Goal: Ask a question

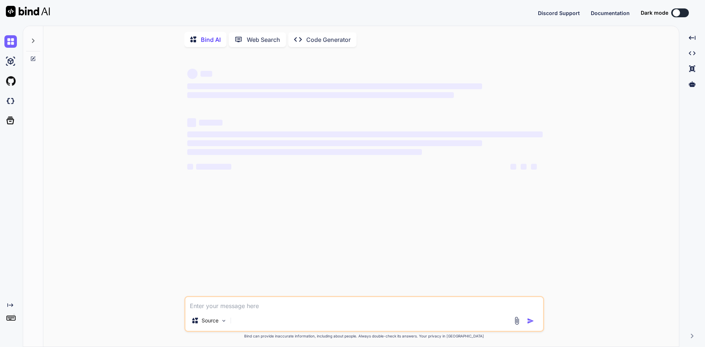
click at [225, 307] on textarea at bounding box center [364, 303] width 358 height 13
type textarea "x"
type textarea "w"
type textarea "x"
type textarea "wh"
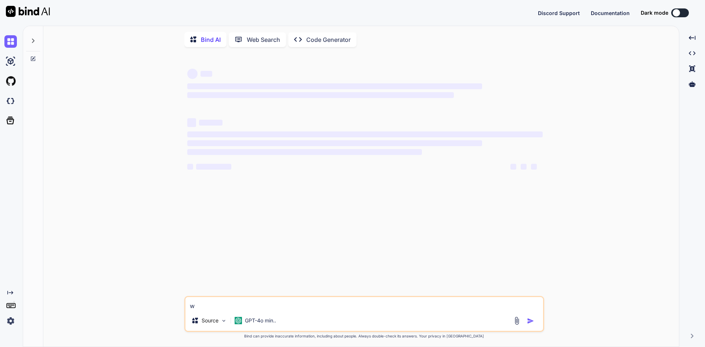
type textarea "x"
type textarea "wha"
type textarea "x"
type textarea "what"
type textarea "x"
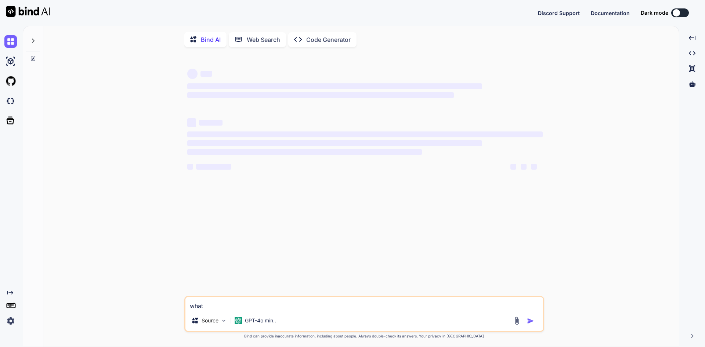
type textarea "what"
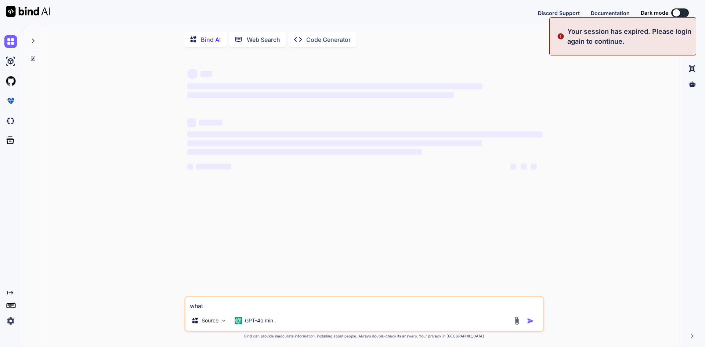
type textarea "x"
type textarea "what wri"
type textarea "x"
type textarea "what wrin"
type textarea "x"
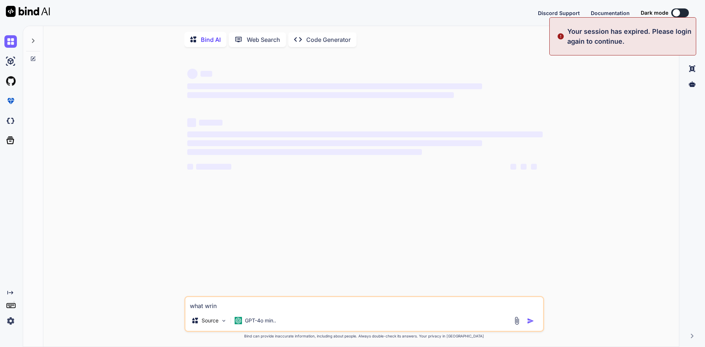
type textarea "what wring"
type textarea "x"
type textarea "what wring"
type textarea "x"
type textarea "what wring"
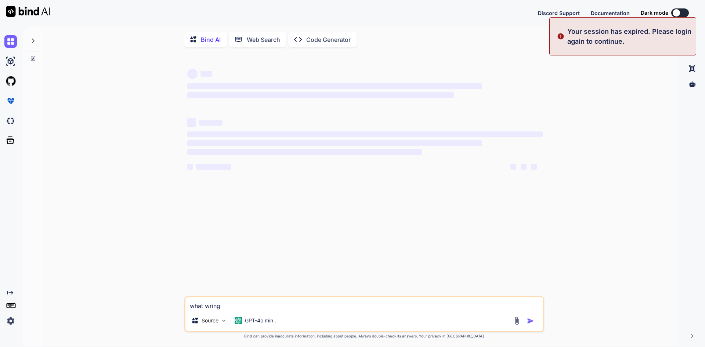
type textarea "x"
type textarea "what wrin"
type textarea "x"
type textarea "what wri"
type textarea "x"
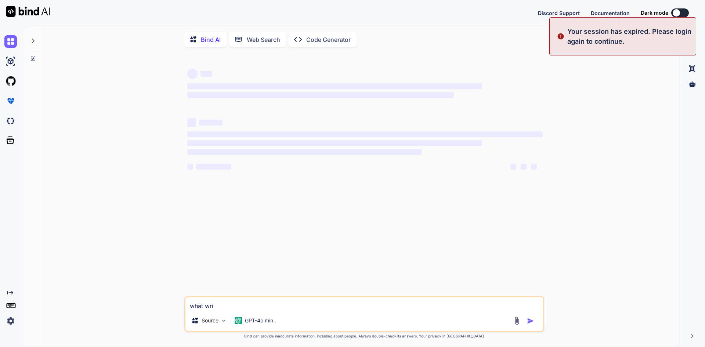
type textarea "what wr"
type textarea "x"
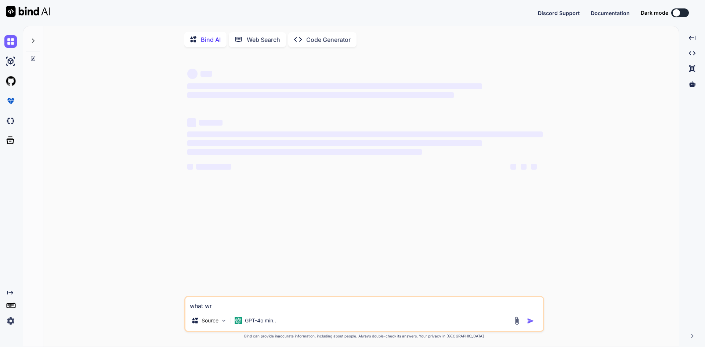
type textarea "what wro"
type textarea "x"
type textarea "what wron"
type textarea "x"
type textarea "what wrong"
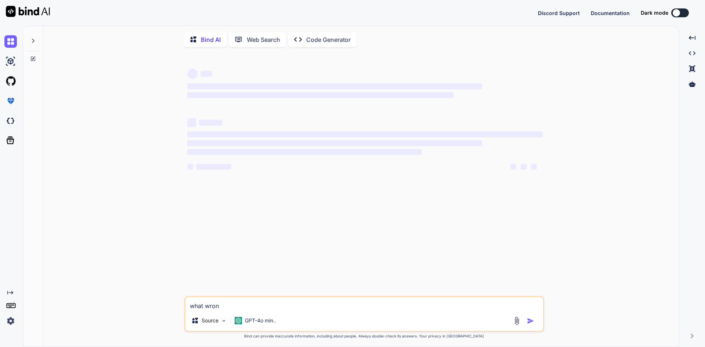
type textarea "x"
type textarea "what wrong"
type textarea "x"
type textarea "what wrong w"
type textarea "x"
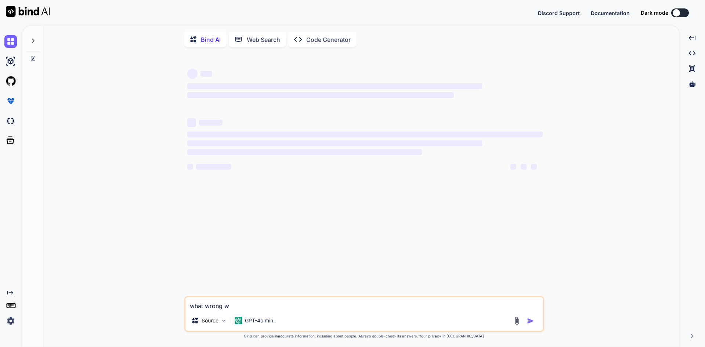
type textarea "what wrong wi"
type textarea "x"
type textarea "what wrong wit"
type textarea "x"
type textarea "what wrong with"
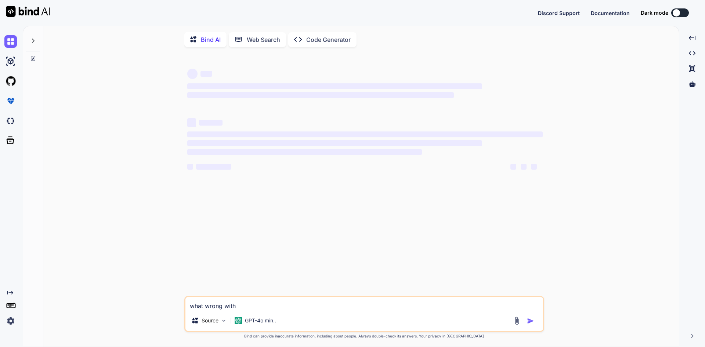
type textarea "x"
type textarea "what wrong with"
type textarea "x"
type textarea "what wrong with t"
type textarea "x"
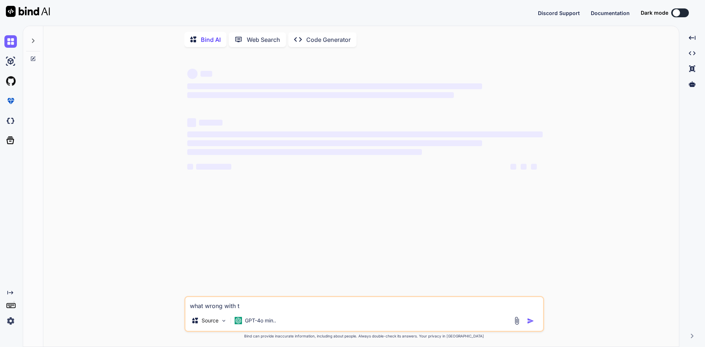
type textarea "what wrong with th"
type textarea "x"
type textarea "what wrong with thi"
type textarea "x"
type textarea "what wrong with this"
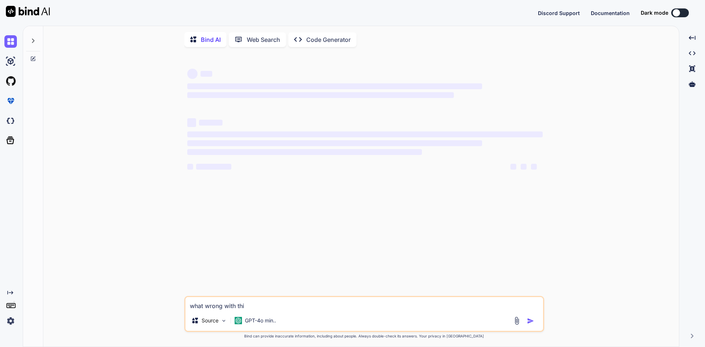
type textarea "x"
type textarea "what wrong with this"
type textarea "x"
type textarea "what wrong with this c"
type textarea "x"
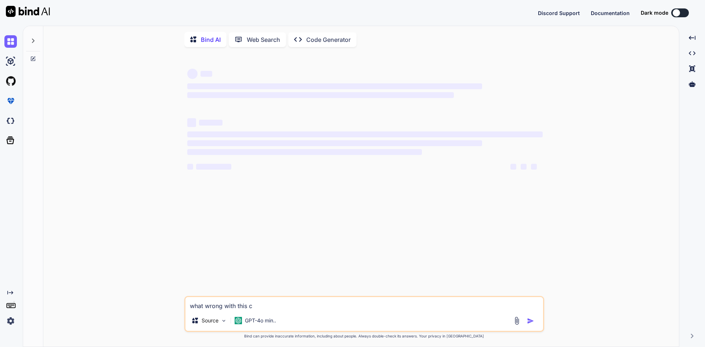
type textarea "what wrong with this co"
type textarea "x"
type textarea "what wrong with this cod"
type textarea "x"
type textarea "what wrong with this code"
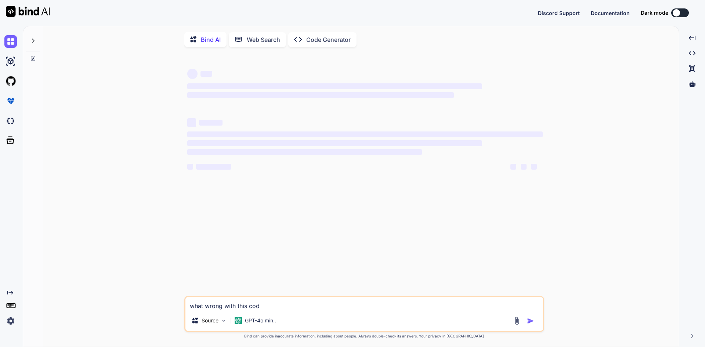
type textarea "x"
type textarea "what wrong with this code"
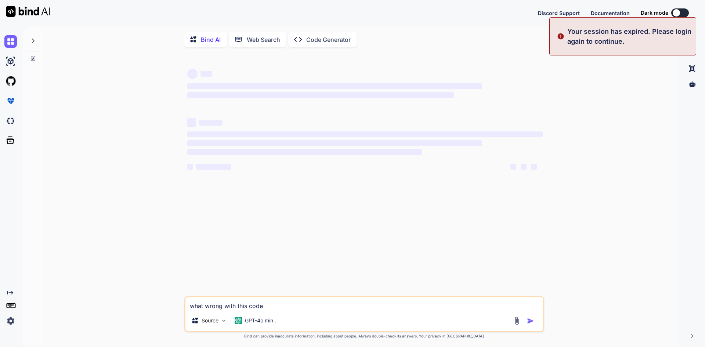
type textarea "x"
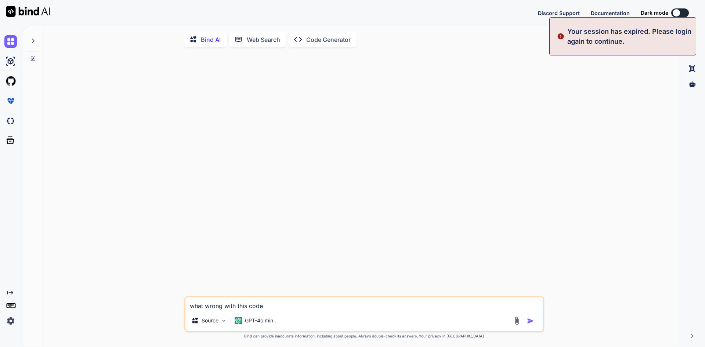
type textarea "what wrong with this code class Processor <T> { public <T super T> T someMethod…"
type textarea "x"
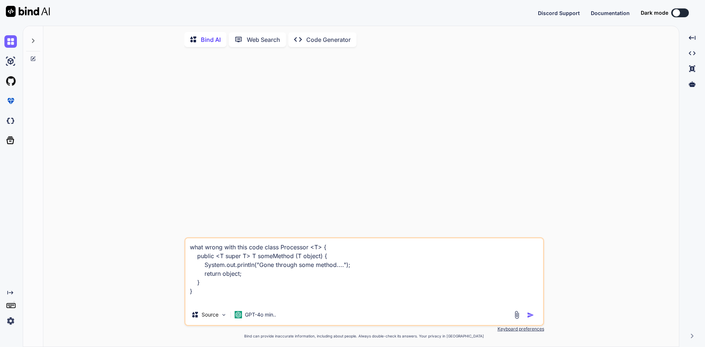
type textarea "what wrong with this code class Processor <T> { public <T super T> T someMethod…"
click at [528, 318] on img "button" at bounding box center [530, 314] width 7 height 7
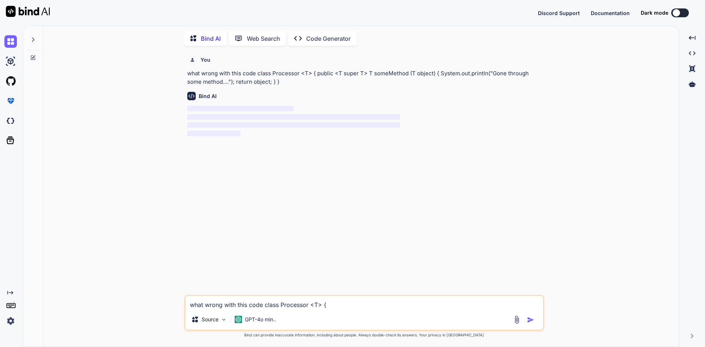
type textarea "x"
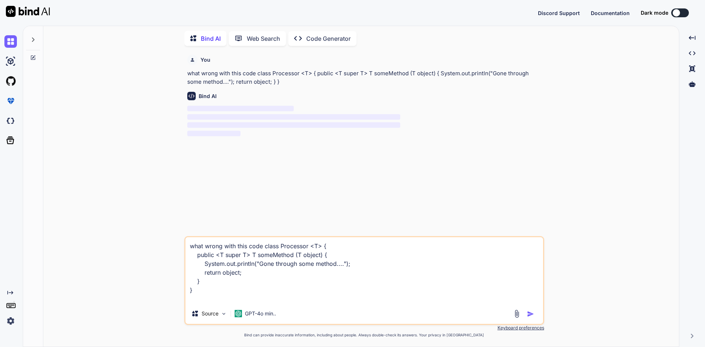
click at [209, 294] on textarea "what wrong with this code class Processor <T> { public <T super T> T someMethod…" at bounding box center [364, 270] width 358 height 66
type textarea "what wrong with this code class Processor <T> { public <T super T> T someMethod…"
type textarea "x"
type textarea "what wrong with this code class Processor <T> { public <T super T> T someMethod…"
type textarea "x"
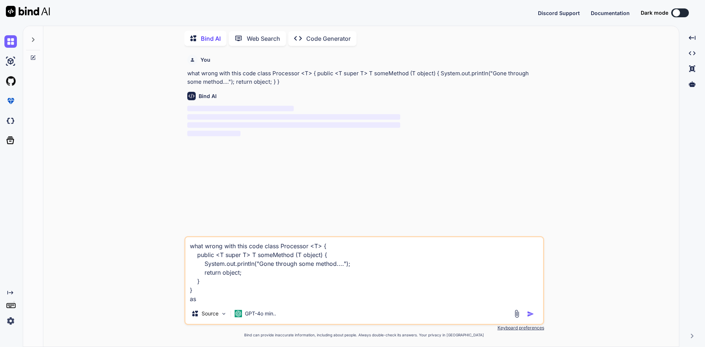
type textarea "what wrong with this code class Processor <T> { public <T super T> T someMethod…"
type textarea "x"
type textarea "what wrong with this code class Processor <T> { public <T super T> T someMethod…"
type textarea "x"
type textarea "what wrong with this code class Processor <T> { public <T super T> T someMethod…"
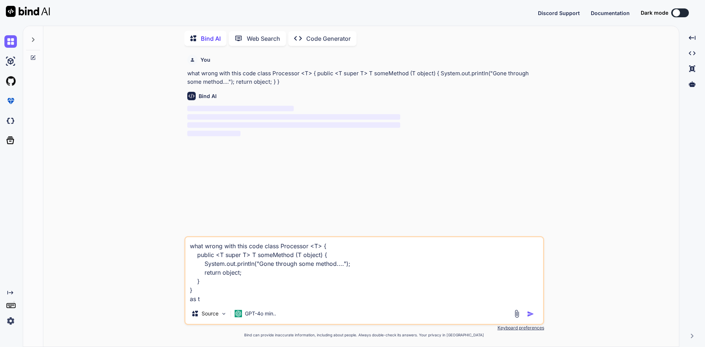
type textarea "x"
type textarea "what wrong with this code class Processor <T> { public <T super T> T someMethod…"
type textarea "x"
type textarea "what wrong with this code class Processor <T> { public <T super T> T someMethod…"
type textarea "x"
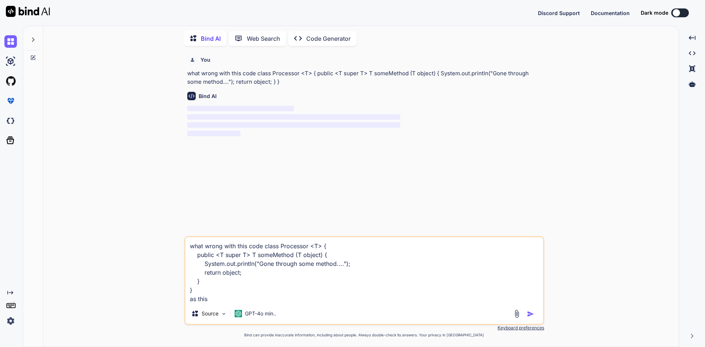
type textarea "what wrong with this code class Processor <T> { public <T super T> T someMethod…"
type textarea "x"
type textarea "what wrong with this code class Processor <T> { public <T super T> T someMethod…"
type textarea "x"
type textarea "what wrong with this code class Processor <T> { public <T super T> T someMethod…"
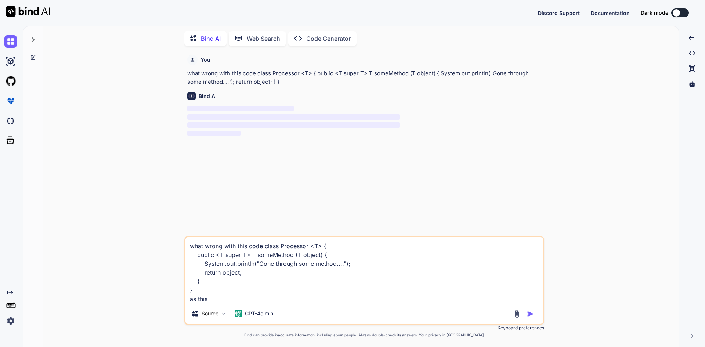
type textarea "x"
type textarea "what wrong with this code class Processor <T> { public <T super T> T someMethod…"
type textarea "x"
type textarea "what wrong with this code class Processor <T> { public <T super T> T someMethod…"
type textarea "x"
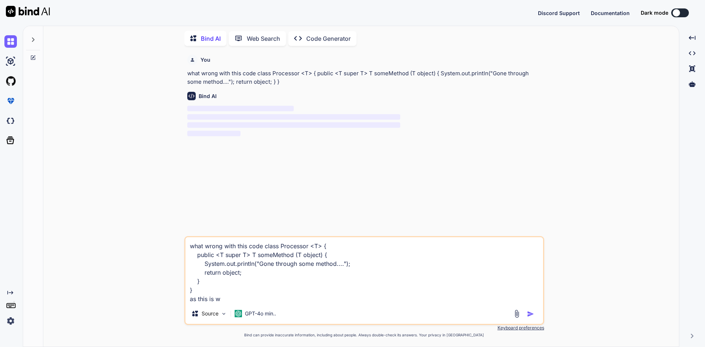
type textarea "what wrong with this code class Processor <T> { public <T super T> T someMethod…"
type textarea "x"
type textarea "what wrong with this code class Processor <T> { public <T super T> T someMethod…"
type textarea "x"
type textarea "what wrong with this code class Processor <T> { public <T super T> T someMethod…"
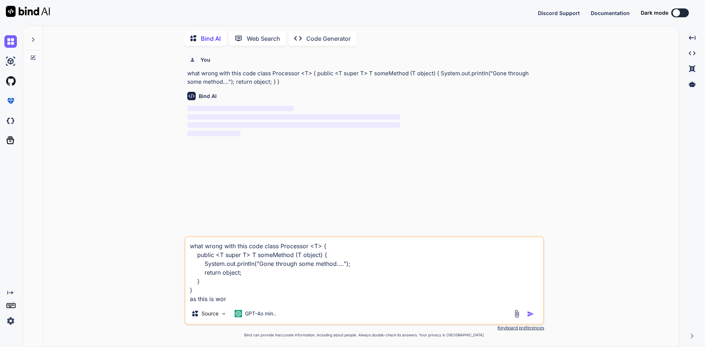
type textarea "x"
type textarea "what wrong with this code class Processor <T> { public <T super T> T someMethod…"
type textarea "x"
type textarea "what wrong with this code class Processor <T> { public <T super T> T someMethod…"
type textarea "x"
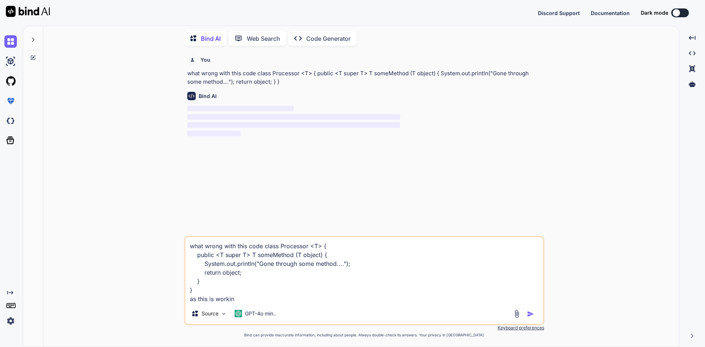
type textarea "what wrong with this code class Processor <T> { public <T super T> T someMethod…"
type textarea "x"
type textarea "what wrong with this code class Processor <T> { public <T super T> T someMethod…"
type textarea "x"
type textarea "what wrong with this code class Processor <T> { public <T super T> T someMethod…"
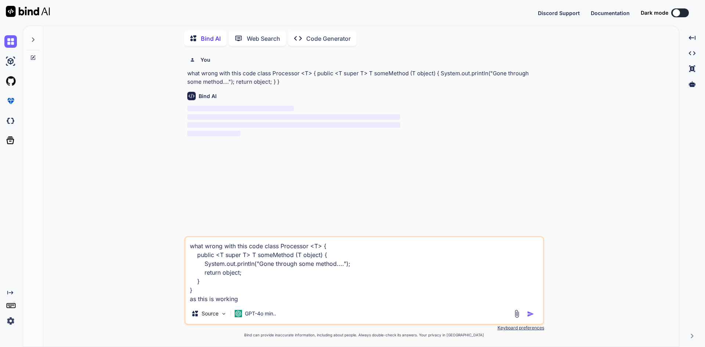
type textarea "x"
type textarea "what wrong with this code class Processor <T> { public <T super T> T someMethod…"
type textarea "x"
type textarea "what wrong with this code class Processor <T> { public <T super T> T someMethod…"
type textarea "x"
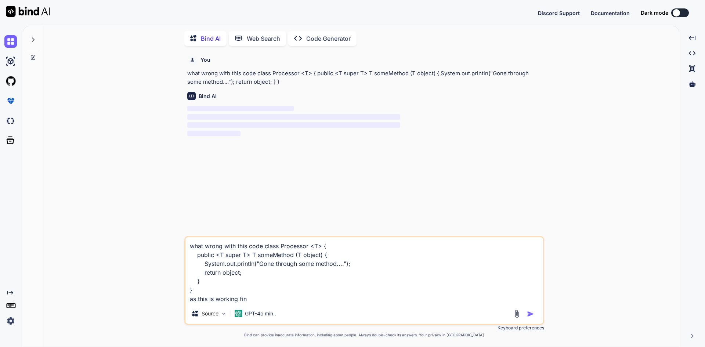
type textarea "what wrong with this code class Processor <T> { public <T super T> T someMethod…"
type textarea "x"
type textarea "what wrong with this code class Processor <T> { public <T super T> T someMethod…"
type textarea "x"
type textarea "what wrong with this code class Processor <T> { public <T super T> T someMethod…"
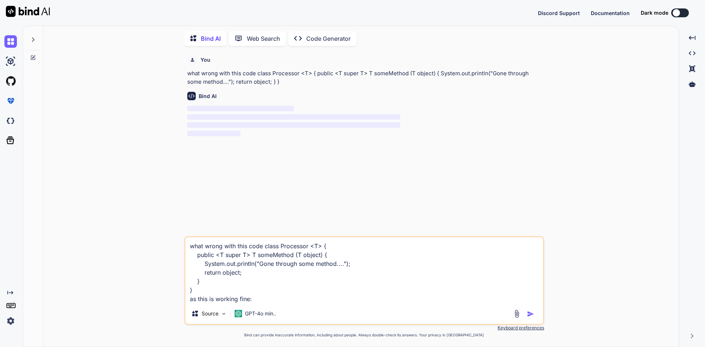
type textarea "x"
drag, startPoint x: 261, startPoint y: 303, endPoint x: 274, endPoint y: 300, distance: 12.8
click at [261, 303] on textarea "what wrong with this code class Processor <T> { public <T super T> T someMethod…" at bounding box center [364, 270] width 358 height 66
paste textarea "class Processor <T> { public <T extends Parent> T someMethod (T object) { Syste…"
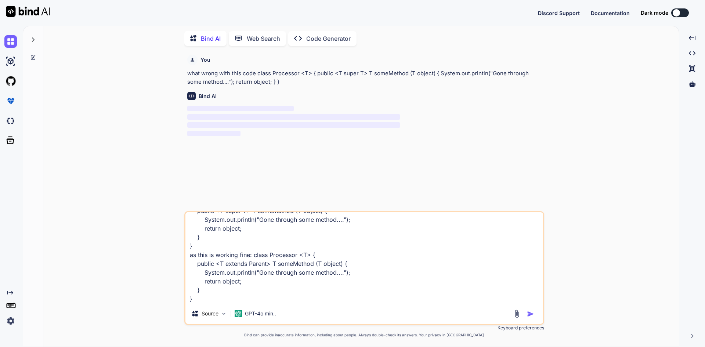
type textarea "what wrong with this code class Processor <T> { public <T super T> T someMethod…"
click at [530, 313] on img "button" at bounding box center [530, 313] width 7 height 7
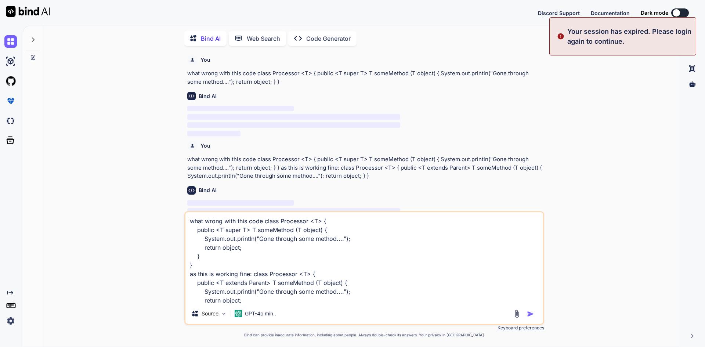
click at [611, 36] on p "Your session has expired. Please login again to continue." at bounding box center [629, 36] width 124 height 20
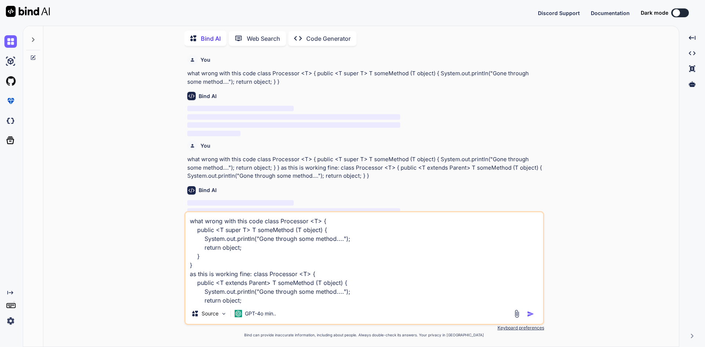
click at [233, 261] on textarea "what wrong with this code class Processor <T> { public <T super T> T someMethod…" at bounding box center [364, 257] width 358 height 91
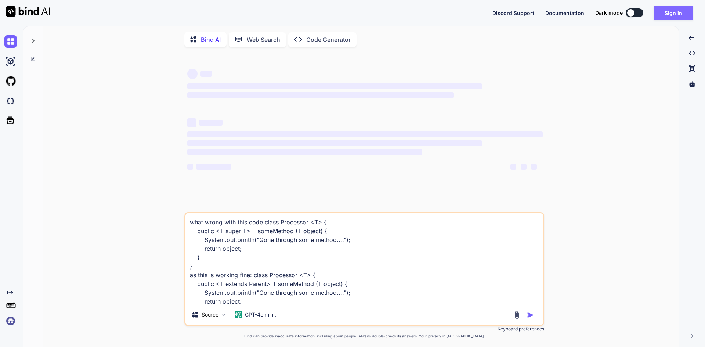
type textarea "x"
click at [666, 16] on button "Sign in" at bounding box center [674, 13] width 40 height 15
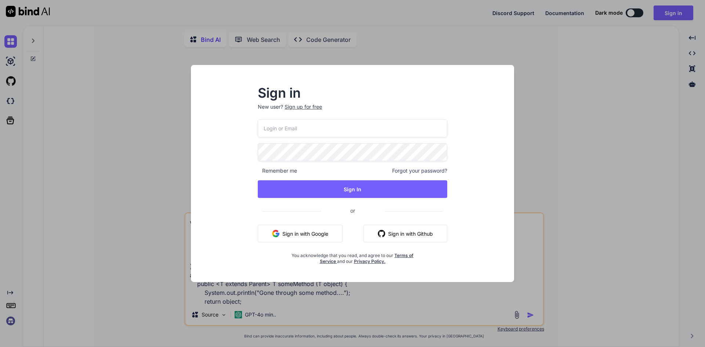
click at [301, 234] on button "Sign in with Google" at bounding box center [300, 234] width 85 height 18
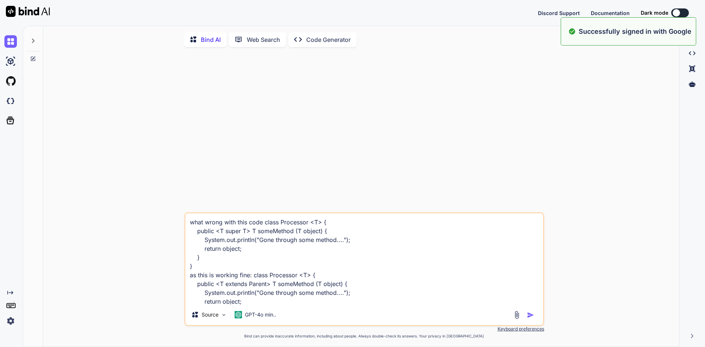
click at [532, 315] on img "button" at bounding box center [530, 314] width 7 height 7
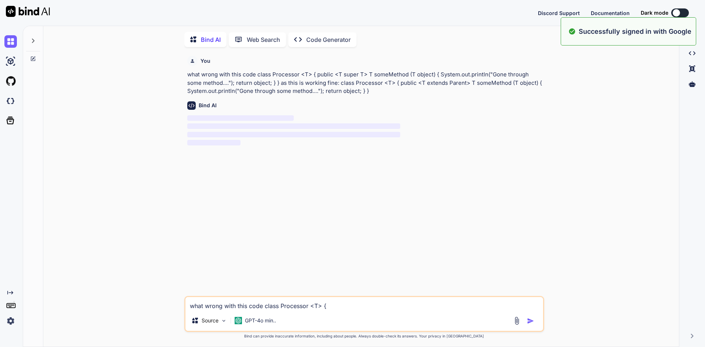
scroll to position [3, 0]
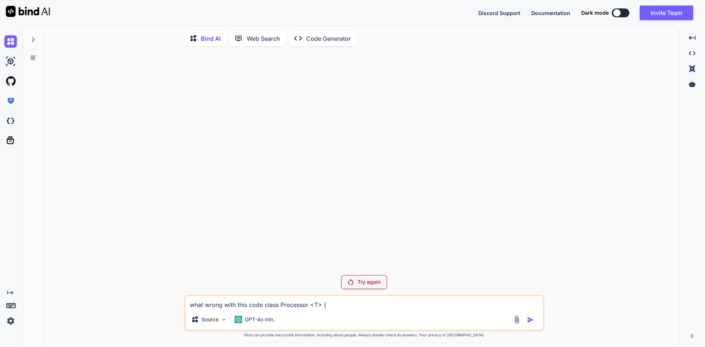
click at [307, 298] on textarea "what wrong with this code class Processor <T> { public <T super T> T someMethod…" at bounding box center [364, 302] width 358 height 13
paste textarea "what wrong with this code class Processor <T> { public <T super T> T someMethod…"
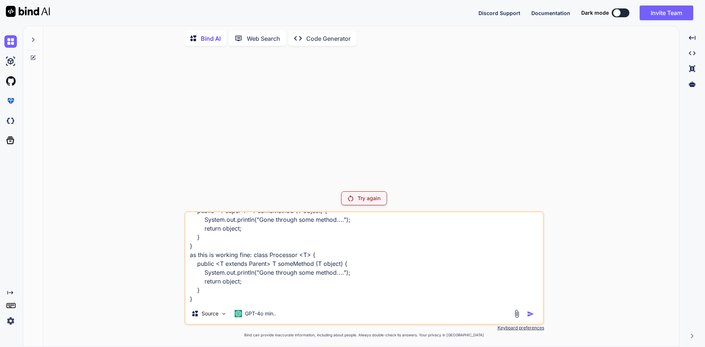
scroll to position [45, 0]
type textarea "what wrong with this code class Processor <T> { public <T super T> T someMethod…"
click at [362, 200] on p "Try again" at bounding box center [369, 198] width 23 height 7
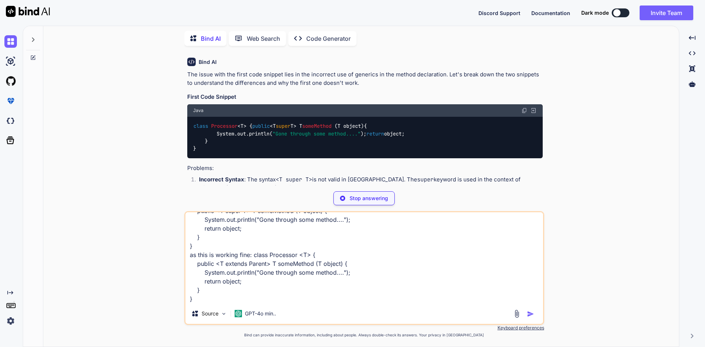
scroll to position [0, 0]
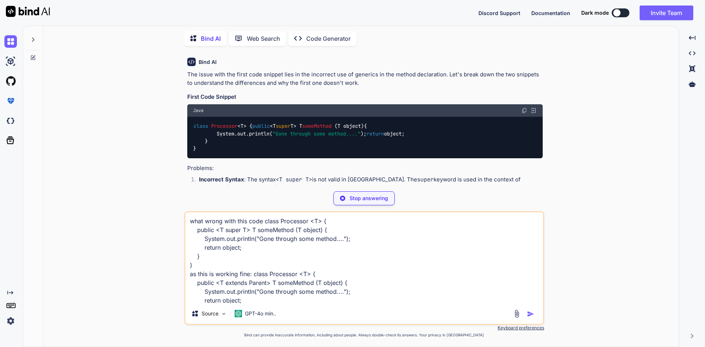
drag, startPoint x: 329, startPoint y: 278, endPoint x: 78, endPoint y: 177, distance: 270.8
click at [78, 177] on div "Bind AI The issue with the first code snippet lies in the incorrect use of gene…" at bounding box center [364, 199] width 630 height 295
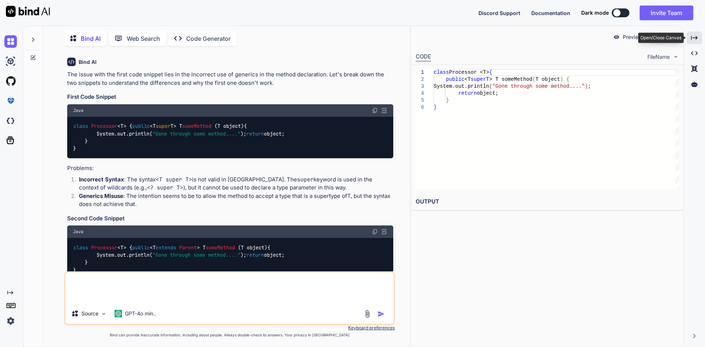
click at [692, 36] on icon "Created with Pixso." at bounding box center [694, 38] width 7 height 7
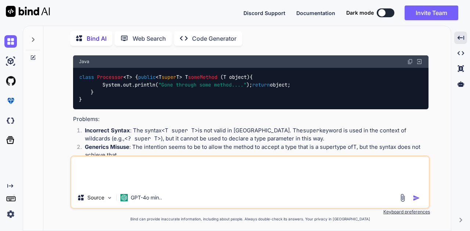
scroll to position [73, 0]
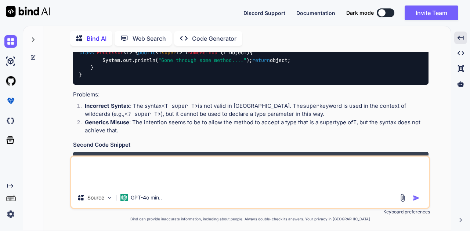
click at [113, 184] on textarea at bounding box center [250, 172] width 358 height 31
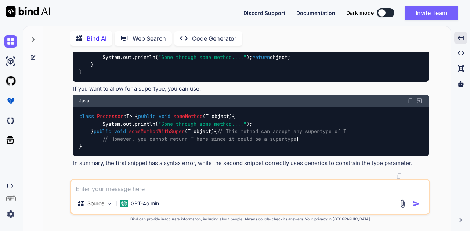
scroll to position [414, 0]
drag, startPoint x: 164, startPoint y: 189, endPoint x: 153, endPoint y: 189, distance: 11.0
click at [158, 189] on textarea at bounding box center [250, 186] width 358 height 13
paste textarea "class Processor <T> { public <T super Parent> T someMethod (T object) { System.…"
type textarea "correct this :class Processor <T> { public <T super Parent> T someMethod (T obj…"
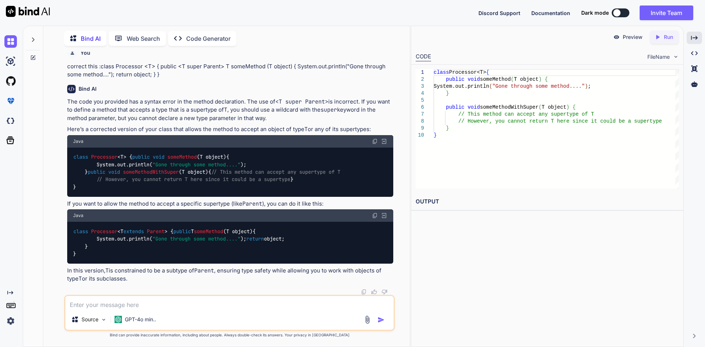
scroll to position [553, 0]
click at [692, 36] on icon "Created with Pixso." at bounding box center [694, 38] width 7 height 7
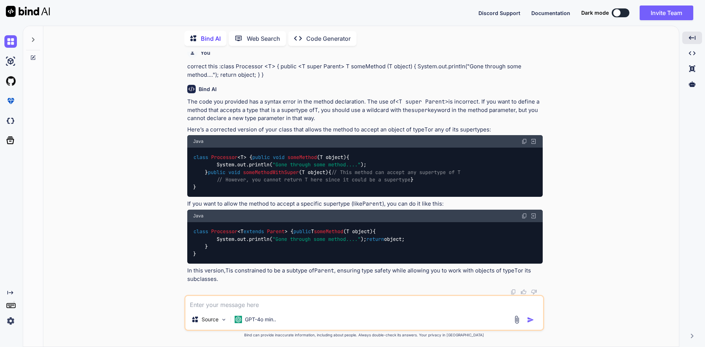
scroll to position [600, 0]
click at [304, 305] on textarea at bounding box center [364, 302] width 358 height 13
click at [222, 304] on textarea at bounding box center [364, 302] width 358 height 13
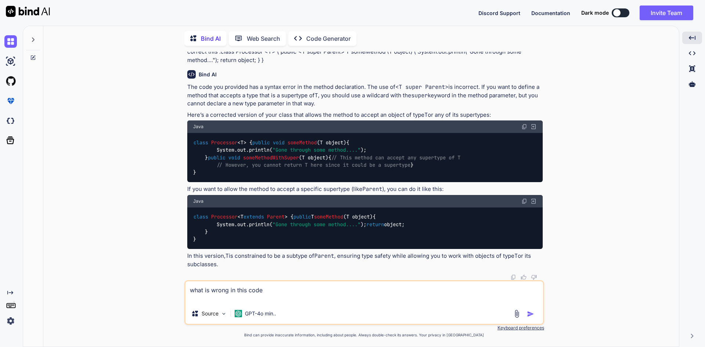
paste textarea "public class Test { public static void main (String [] ars){ Girl girl = new Gi…"
type textarea "what is wrong in this code public class Test { public static void main (String …"
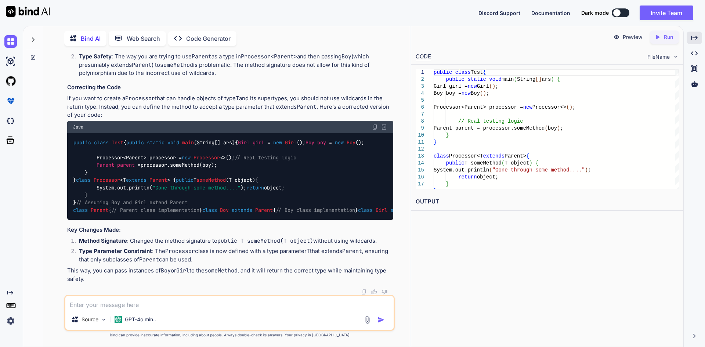
scroll to position [1090, 0]
click at [696, 35] on icon "Created with Pixso." at bounding box center [694, 38] width 7 height 7
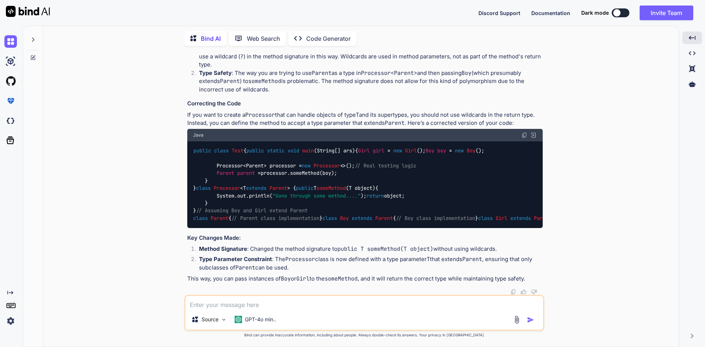
scroll to position [1103, 0]
click at [153, 249] on div "Bind AI The issue with the first code snippet lies in the incorrect use of gene…" at bounding box center [364, 199] width 630 height 295
click at [340, 282] on code "someMethod" at bounding box center [341, 278] width 33 height 7
click at [222, 301] on textarea at bounding box center [364, 302] width 358 height 13
type textarea "how to use generics in terms of class"
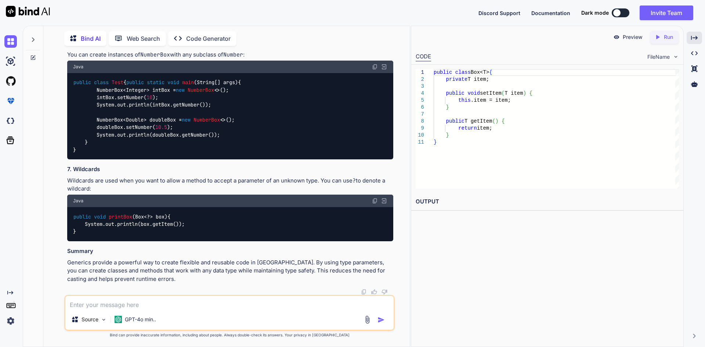
scroll to position [2148, 0]
click at [693, 36] on icon "Created with Pixso." at bounding box center [694, 38] width 7 height 7
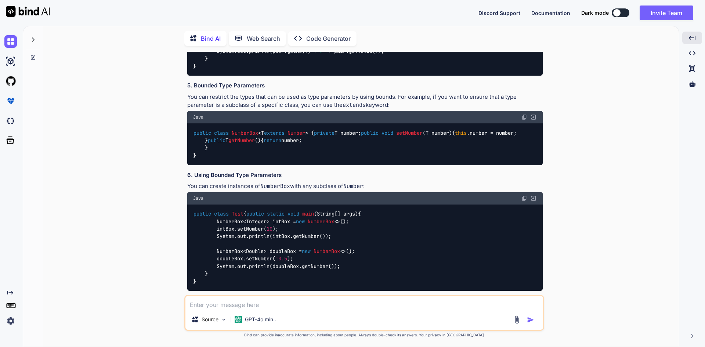
scroll to position [1291, 0]
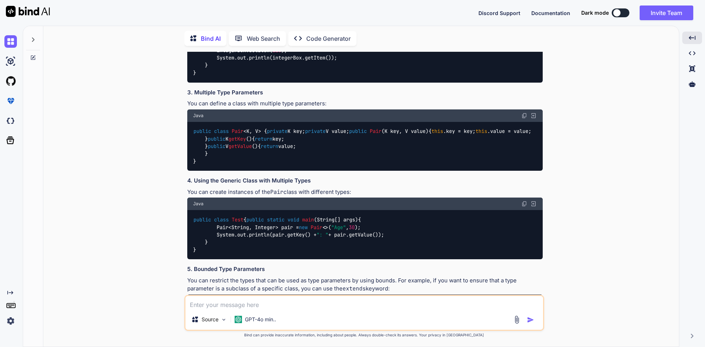
drag, startPoint x: 250, startPoint y: 217, endPoint x: 238, endPoint y: 218, distance: 11.4
drag, startPoint x: 241, startPoint y: 225, endPoint x: 231, endPoint y: 224, distance: 10.3
drag, startPoint x: 267, startPoint y: 239, endPoint x: 249, endPoint y: 239, distance: 18.0
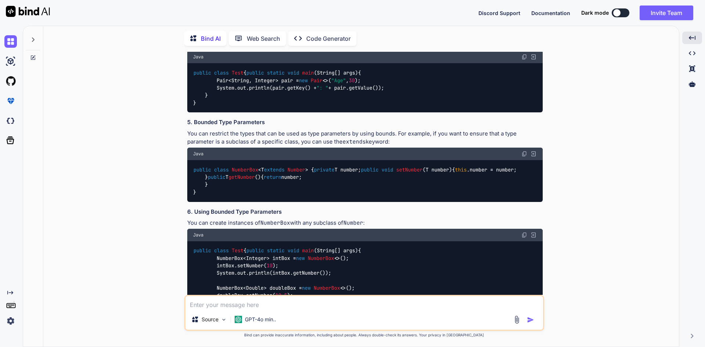
scroll to position [1474, 0]
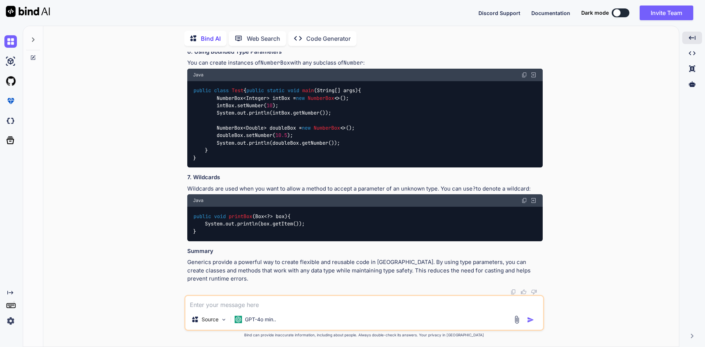
scroll to position [2099, 0]
click at [266, 304] on textarea at bounding box center [364, 302] width 358 height 13
type textarea "same example using extends and super"
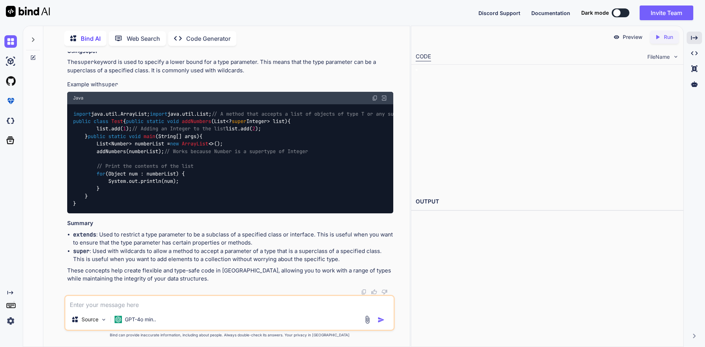
scroll to position [2366, 0]
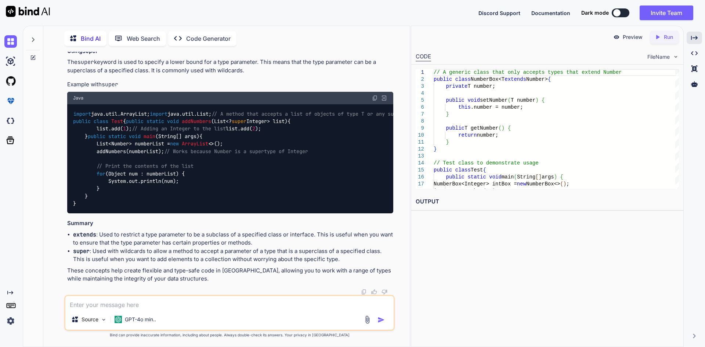
click at [412, 240] on div "Preview Created with Pixso. Run CODE FileName 1 2 3 4 5 6 7 8 9 10 11 12 13 14 …" at bounding box center [547, 186] width 273 height 321
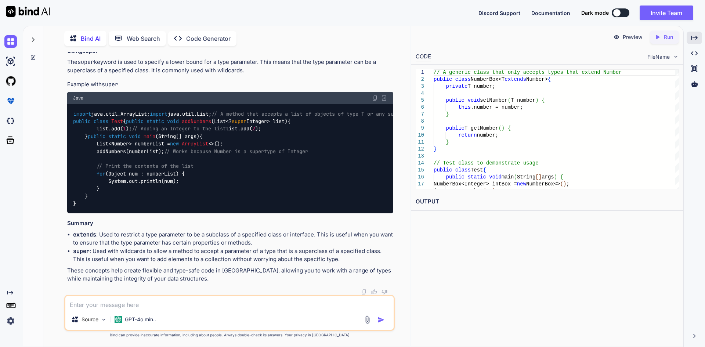
scroll to position [2475, 0]
click at [122, 308] on textarea at bounding box center [229, 302] width 328 height 13
paste textarea "// A generic class that only accepts types that extend Number public class Numb…"
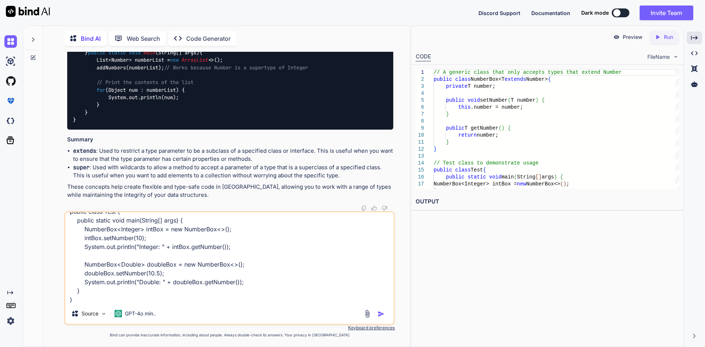
scroll to position [0, 0]
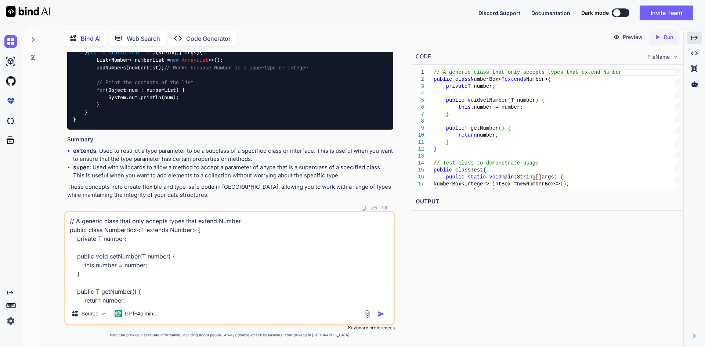
click at [156, 231] on textarea "// A generic class that only accepts types that extend Number public class Numb…" at bounding box center [229, 257] width 328 height 91
type textarea "// A generic class that only accepts types that extend Number public class Numb…"
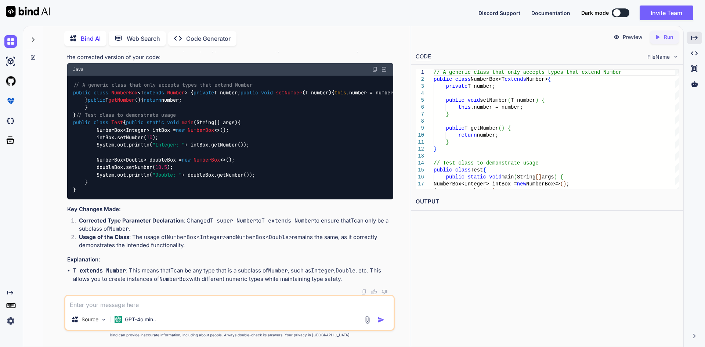
scroll to position [2979, 0]
click at [376, 72] on img at bounding box center [375, 69] width 6 height 6
click at [142, 307] on textarea at bounding box center [229, 302] width 328 height 13
paste textarea "// A generic class that only accepts types that extend Number public class Numb…"
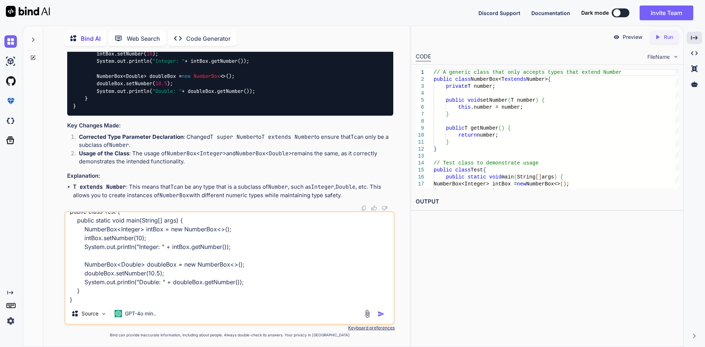
scroll to position [0, 0]
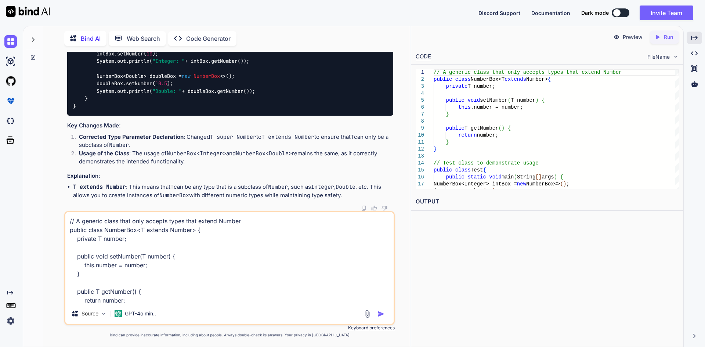
drag, startPoint x: 69, startPoint y: 219, endPoint x: 278, endPoint y: 213, distance: 208.6
click at [278, 213] on textarea "// A generic class that only accepts types that extend Number public class Numb…" at bounding box center [229, 257] width 328 height 91
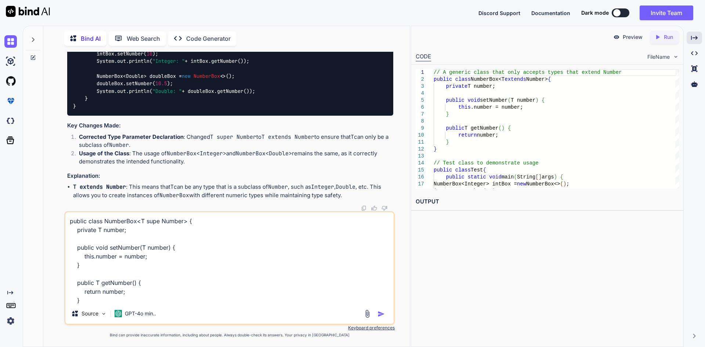
type textarea "public class NumberBox<T super Number> { private T number; public void setNumbe…"
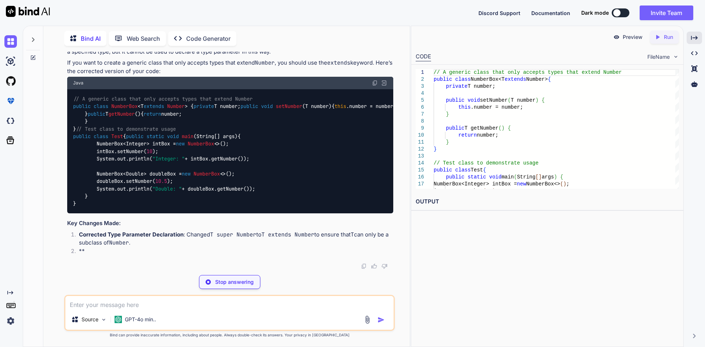
scroll to position [3615, 0]
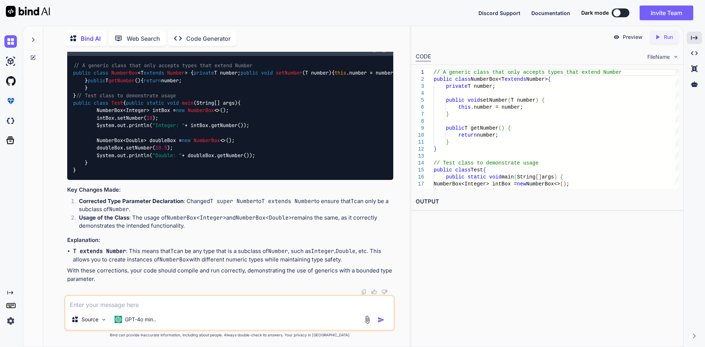
click at [139, 300] on textarea at bounding box center [229, 302] width 328 height 13
type textarea "give exmple of super in above exmaple"
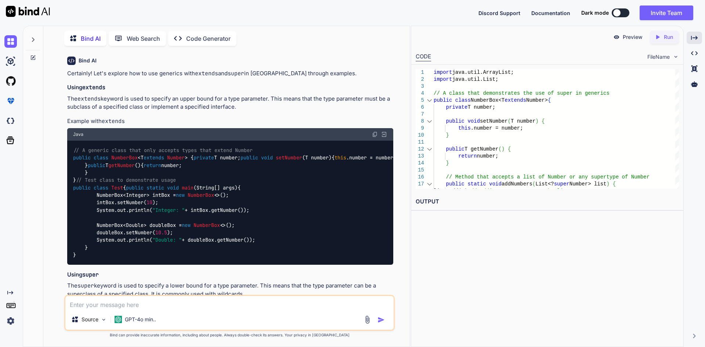
scroll to position [2313, 0]
